Goal: Information Seeking & Learning: Stay updated

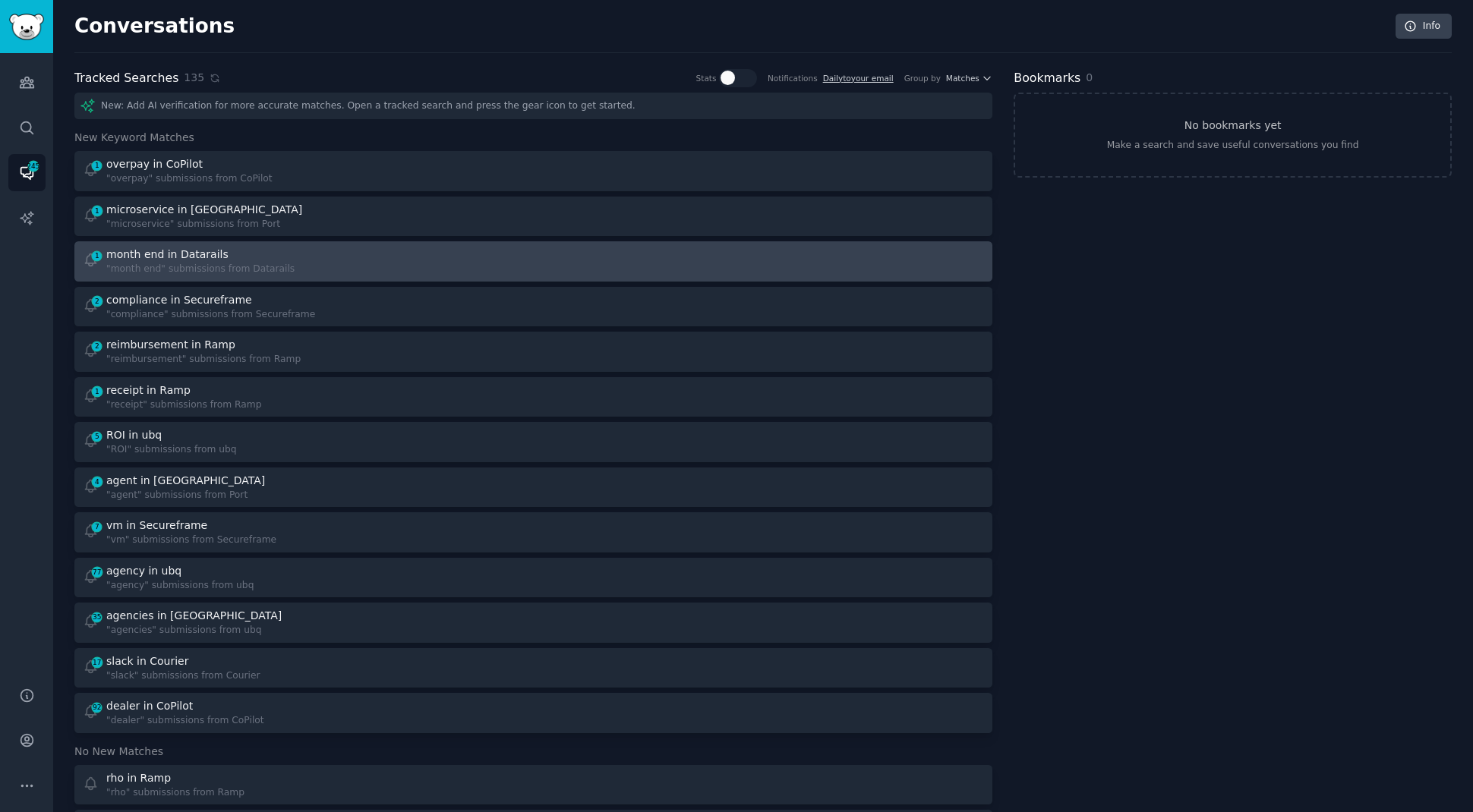
click at [279, 269] on div ""month end" submissions from Datarails" at bounding box center [200, 269] width 188 height 14
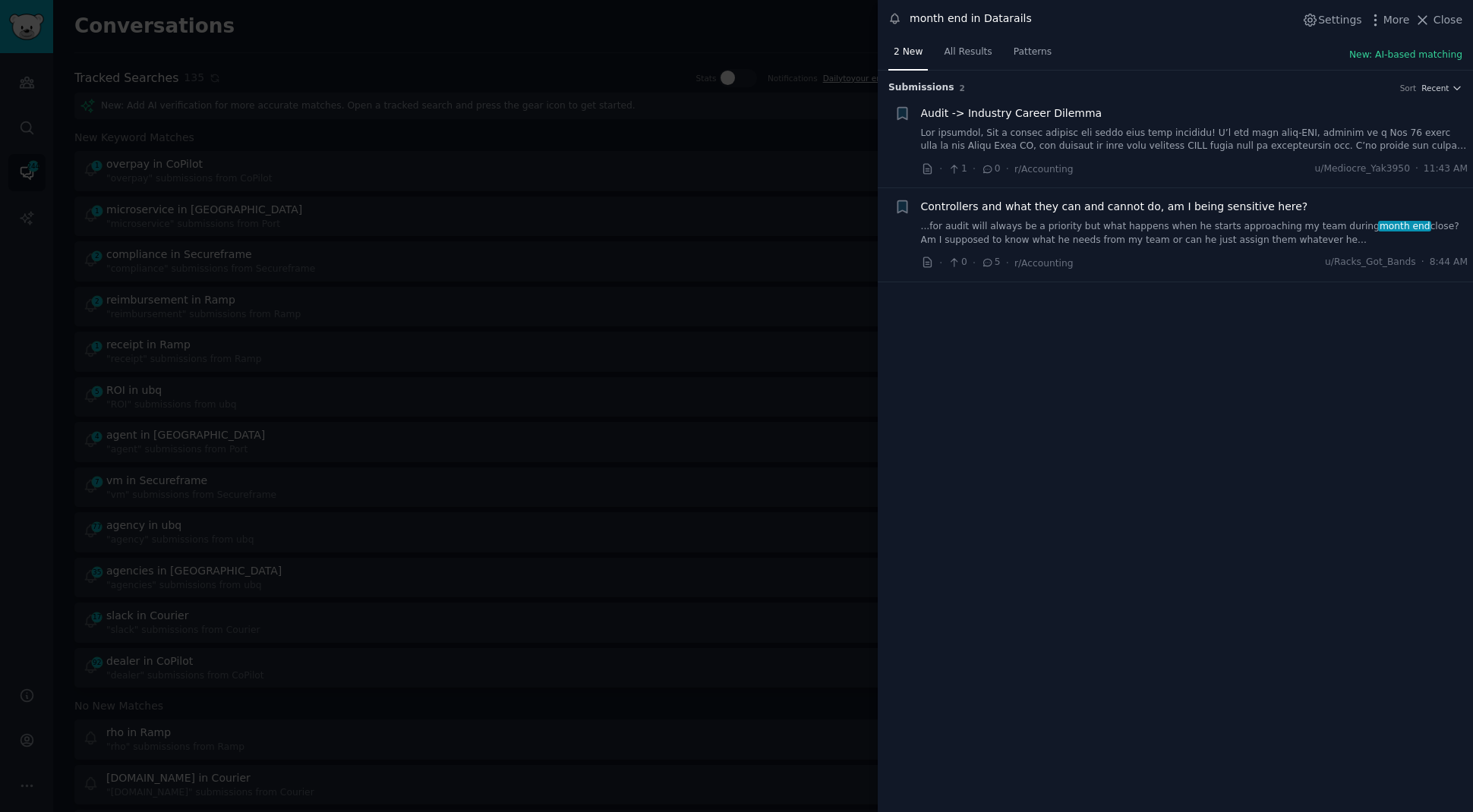
click at [620, 39] on div at bounding box center [736, 406] width 1473 height 812
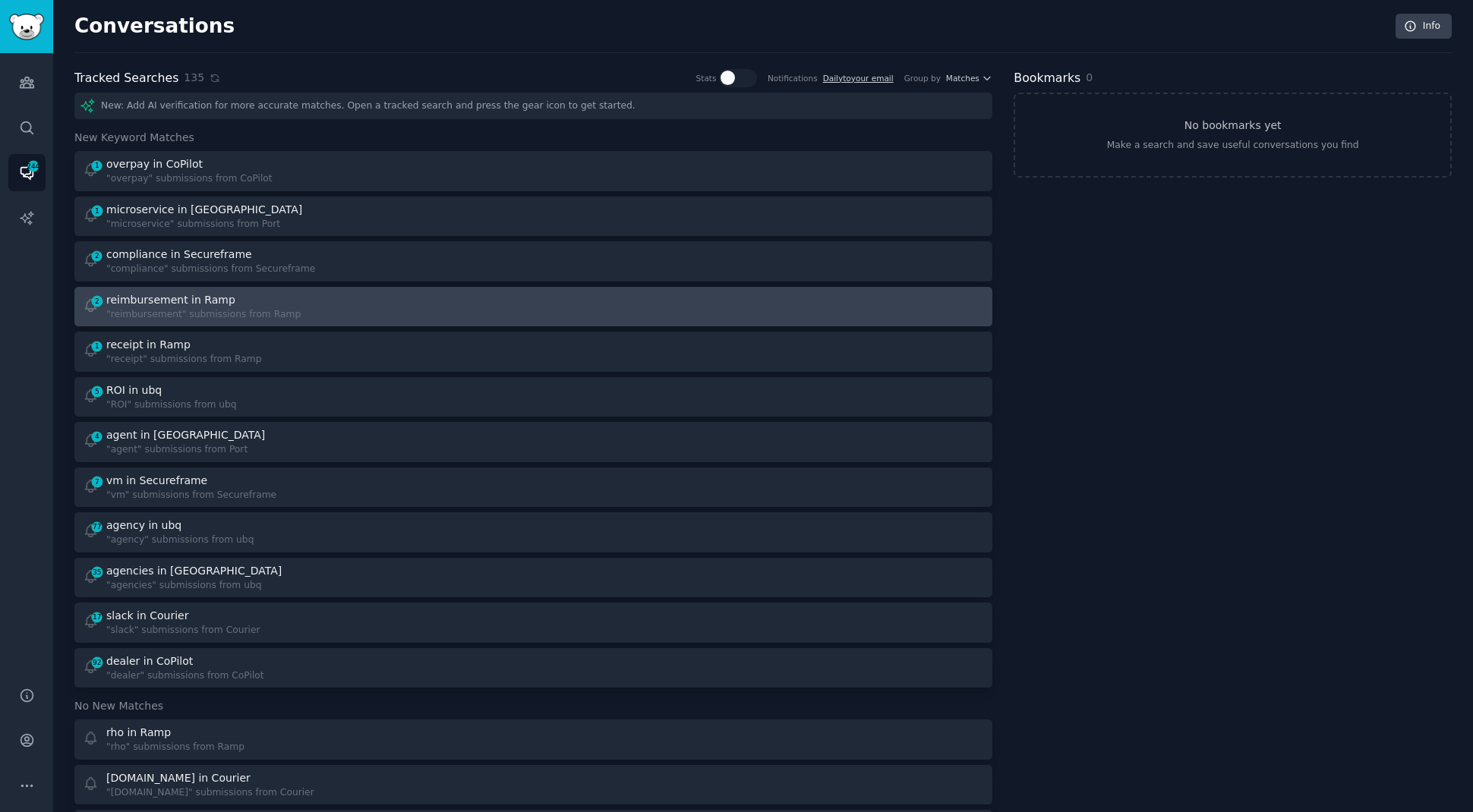
click at [291, 308] on div "2 reimbursement in Ramp "reimbursement" submissions from Ramp" at bounding box center [303, 307] width 441 height 30
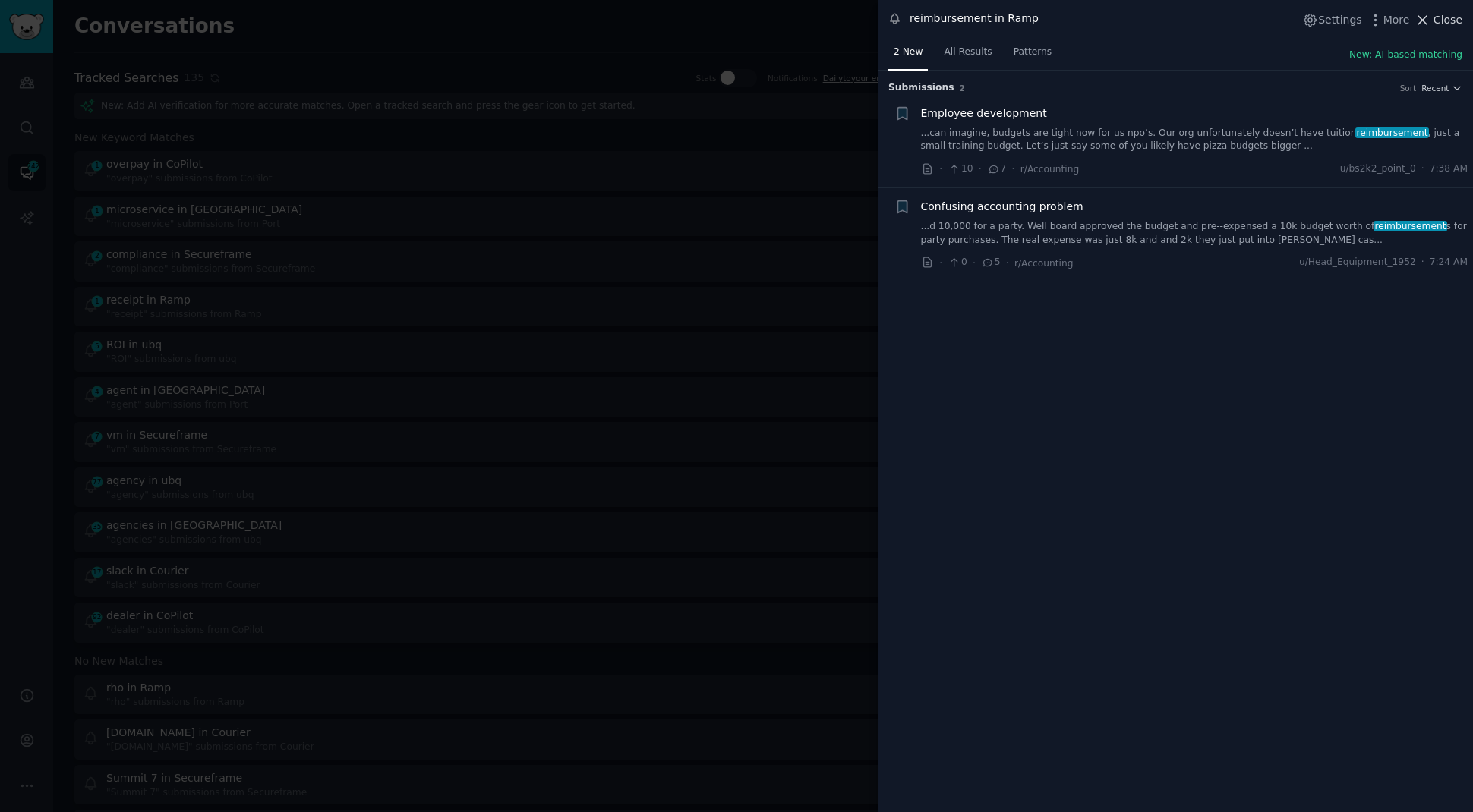
click at [1429, 21] on icon at bounding box center [1423, 20] width 16 height 16
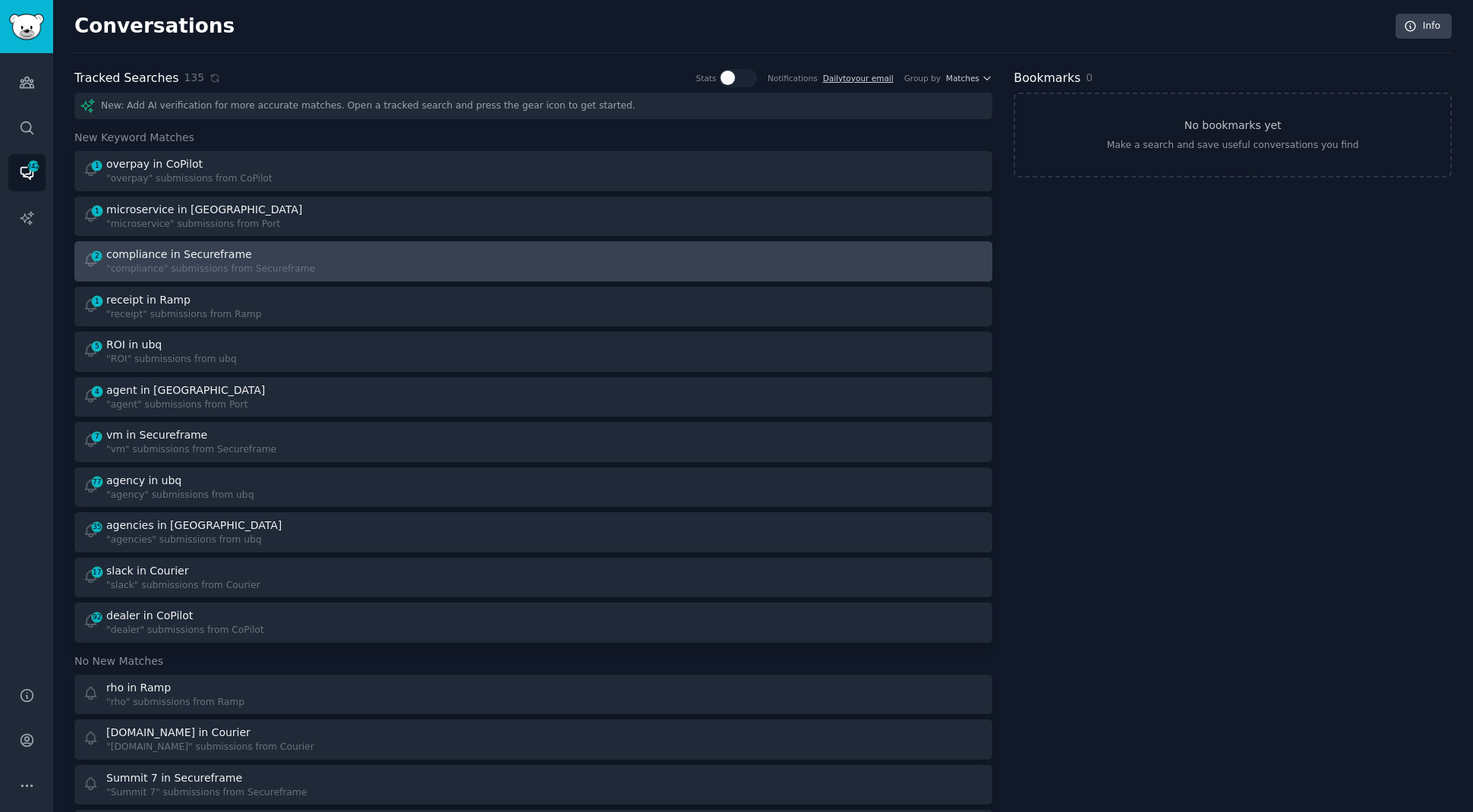
click at [284, 270] on div ""compliance" submissions from Secureframe" at bounding box center [211, 269] width 209 height 14
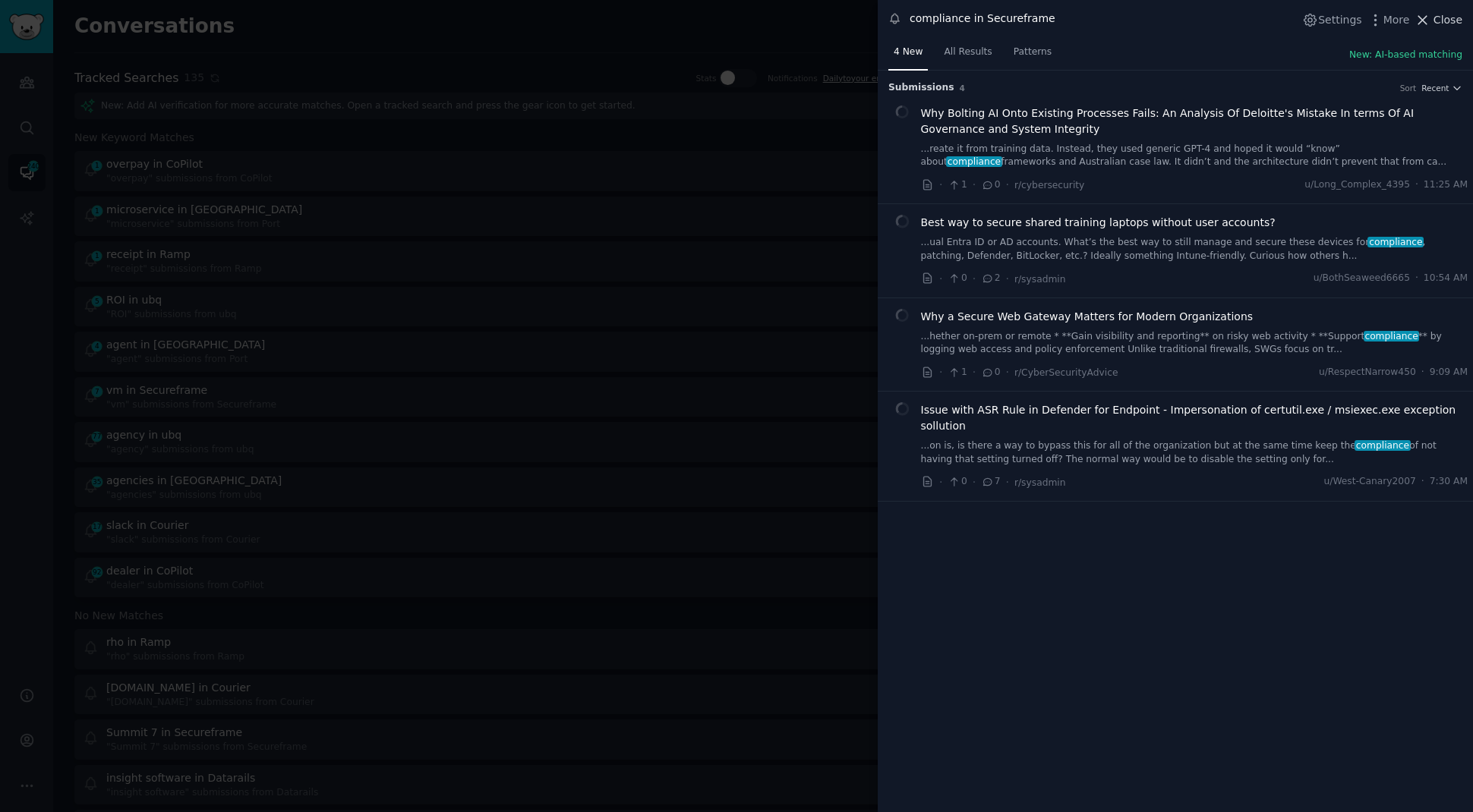
click at [1436, 21] on span "Close" at bounding box center [1449, 20] width 29 height 16
